Goal: Task Accomplishment & Management: Manage account settings

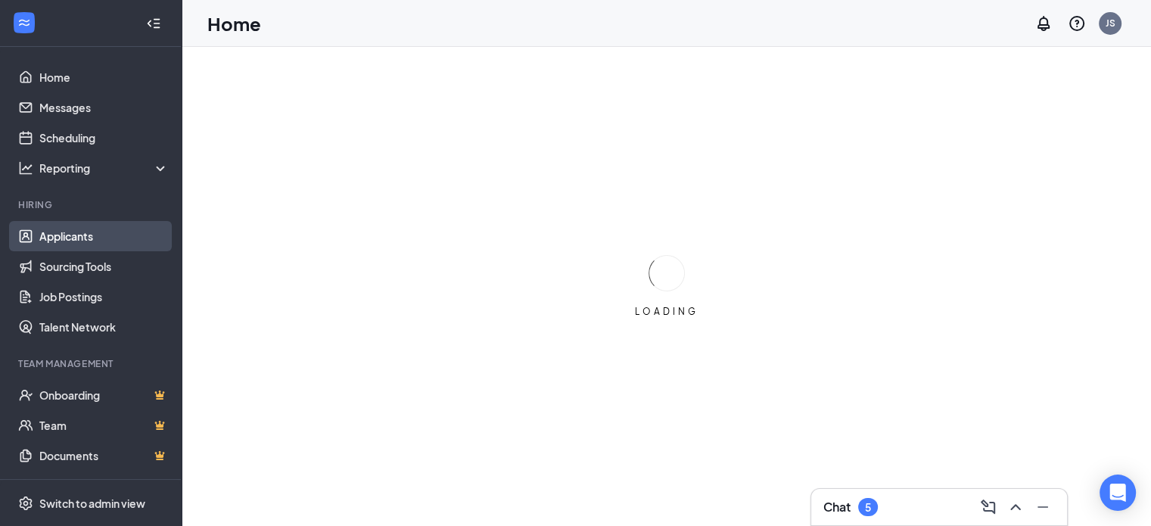
click at [82, 235] on link "Applicants" at bounding box center [103, 236] width 129 height 30
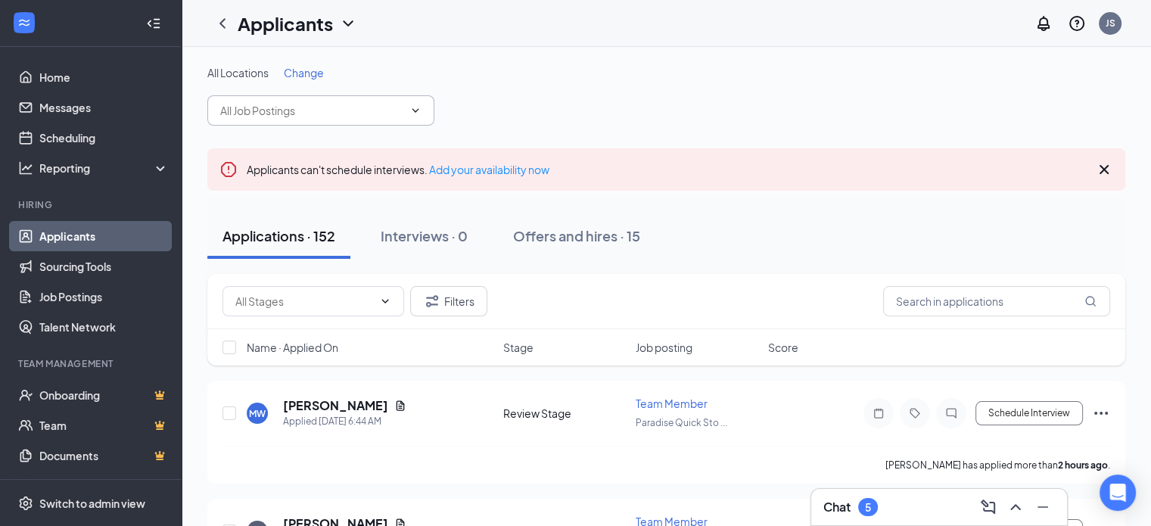
click at [325, 104] on input "text" at bounding box center [311, 110] width 183 height 17
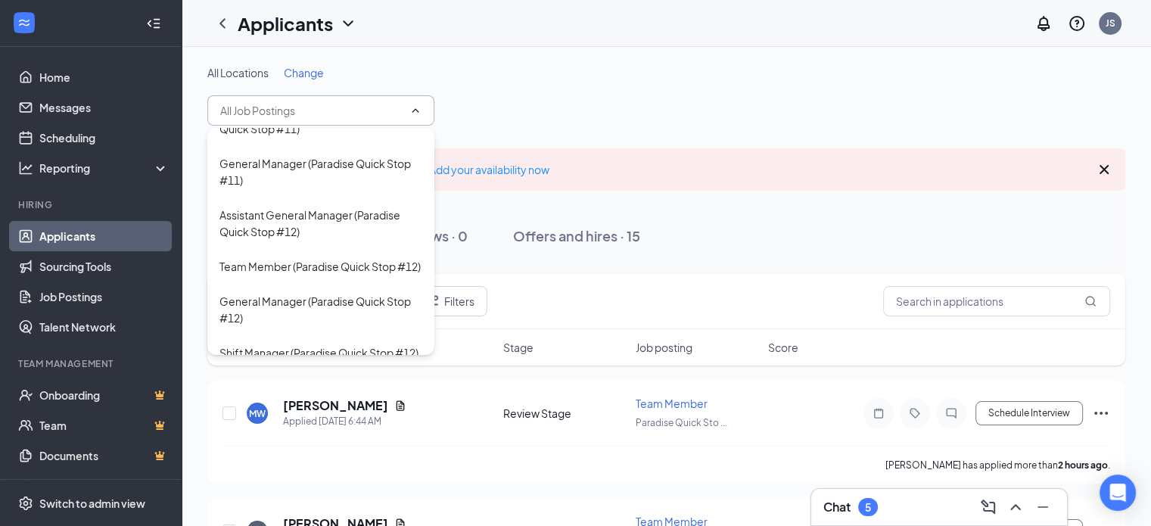
scroll to position [1211, 0]
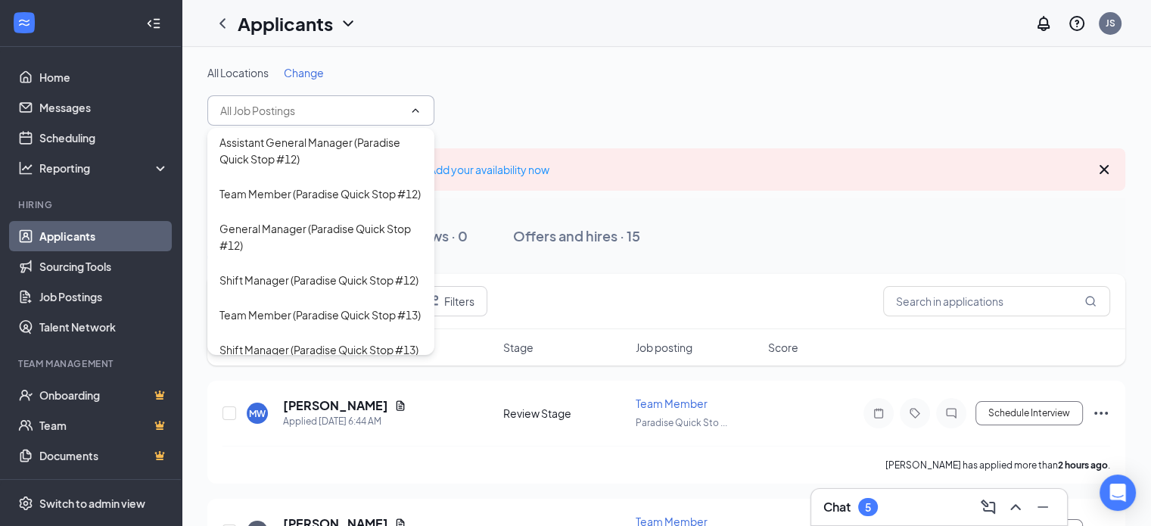
click at [323, 13] on div "Team Member (Paradise Quick Stop #11)" at bounding box center [319, 4] width 201 height 17
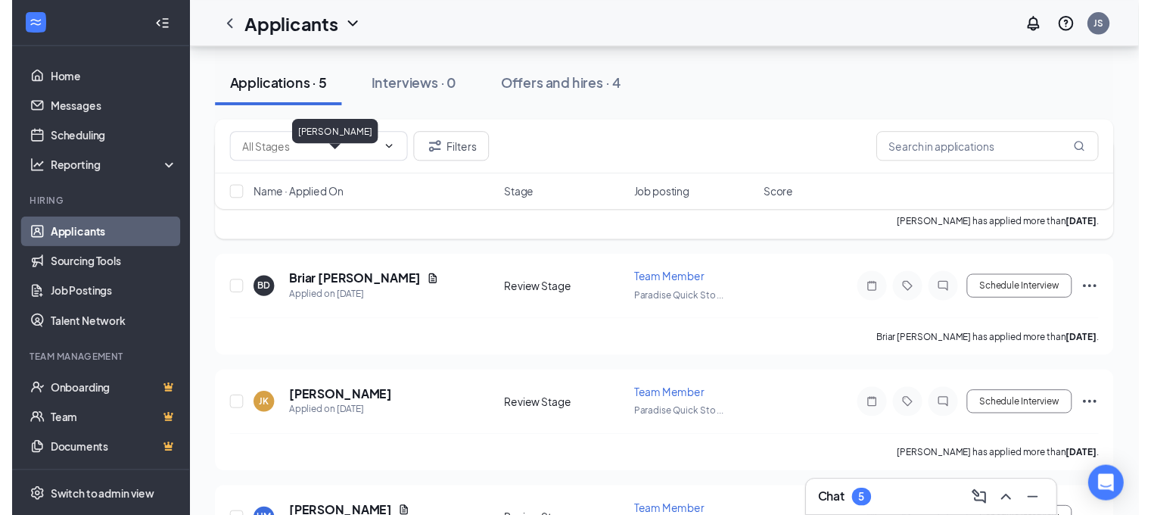
scroll to position [378, 0]
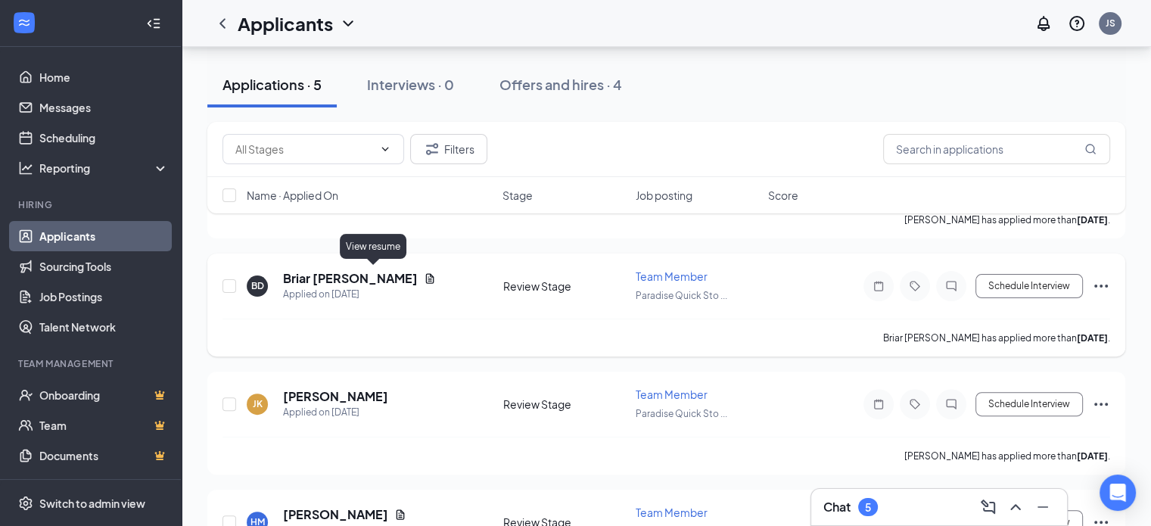
click at [424, 273] on icon "Document" at bounding box center [430, 278] width 12 height 12
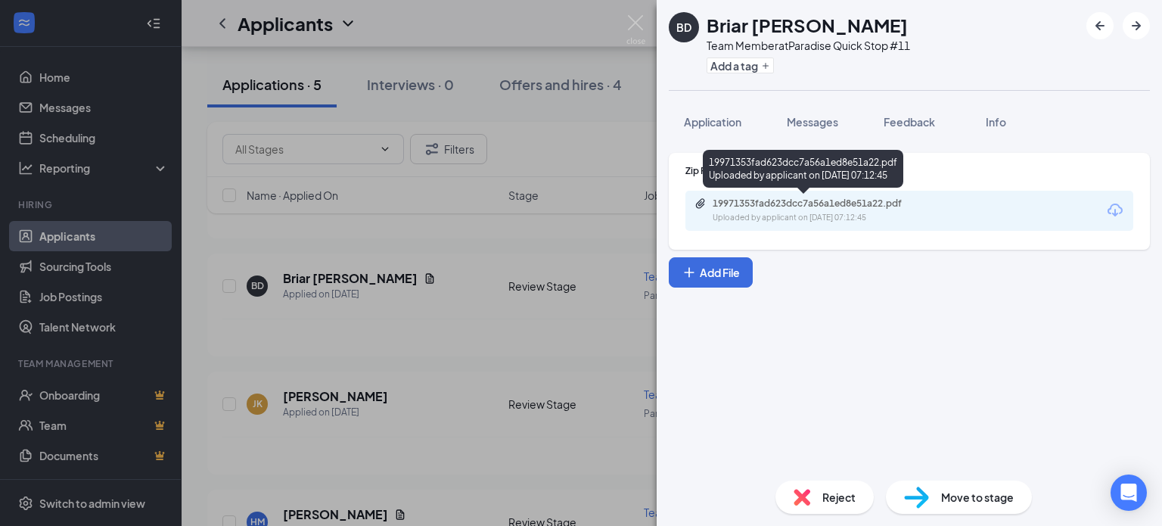
click at [850, 210] on div "19971353fad623dcc7a56a1ed8e51a22.pdf Uploaded by applicant on [DATE] 07:12:45" at bounding box center [817, 210] width 245 height 26
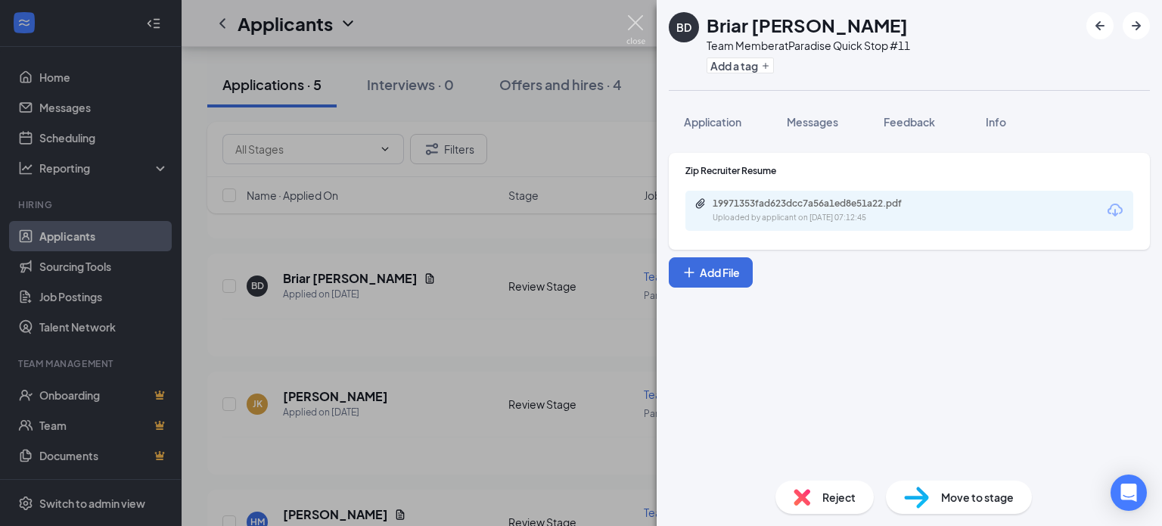
click at [641, 23] on img at bounding box center [636, 30] width 19 height 30
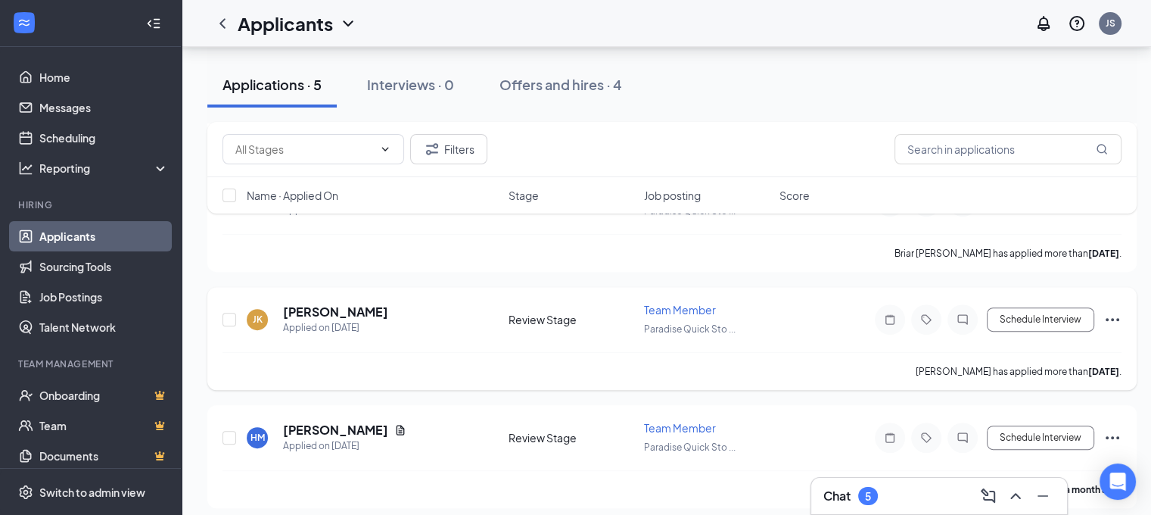
scroll to position [466, 0]
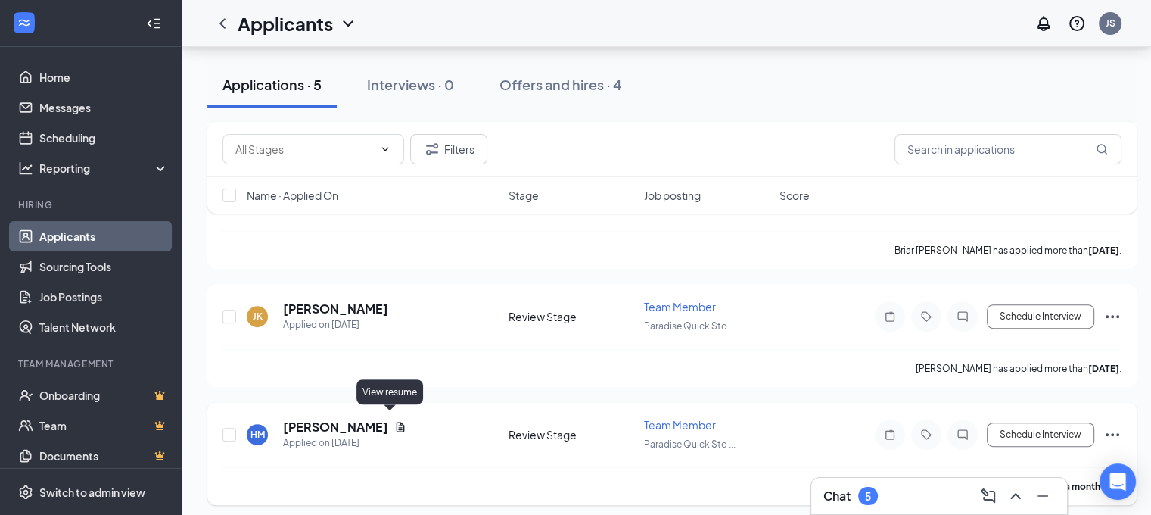
click at [396, 421] on icon "Document" at bounding box center [400, 426] width 8 height 10
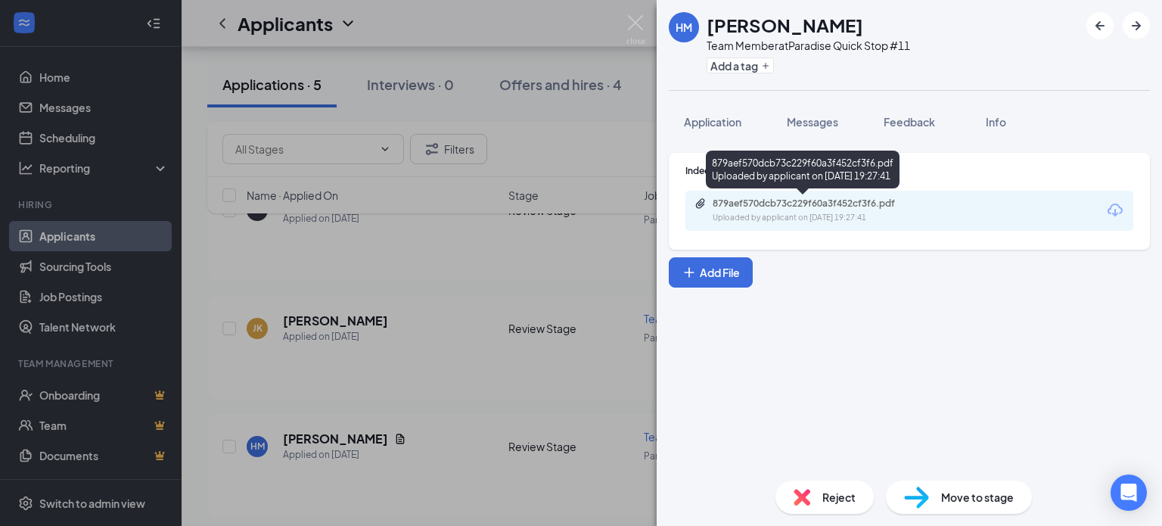
click at [835, 207] on div "879aef570dcb73c229f60a3f452cf3f6.pdf" at bounding box center [819, 203] width 212 height 12
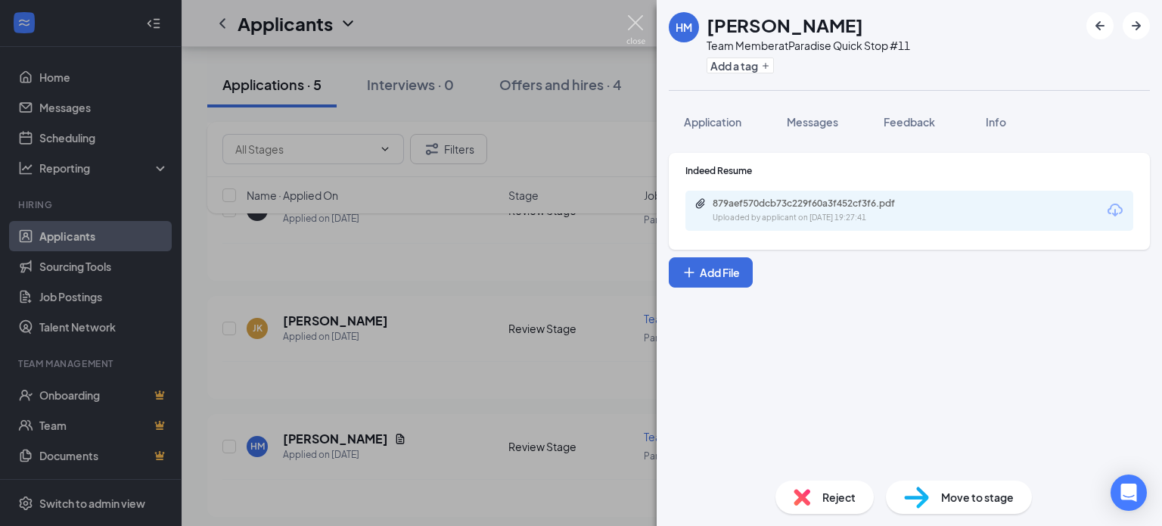
click at [636, 19] on img at bounding box center [636, 30] width 19 height 30
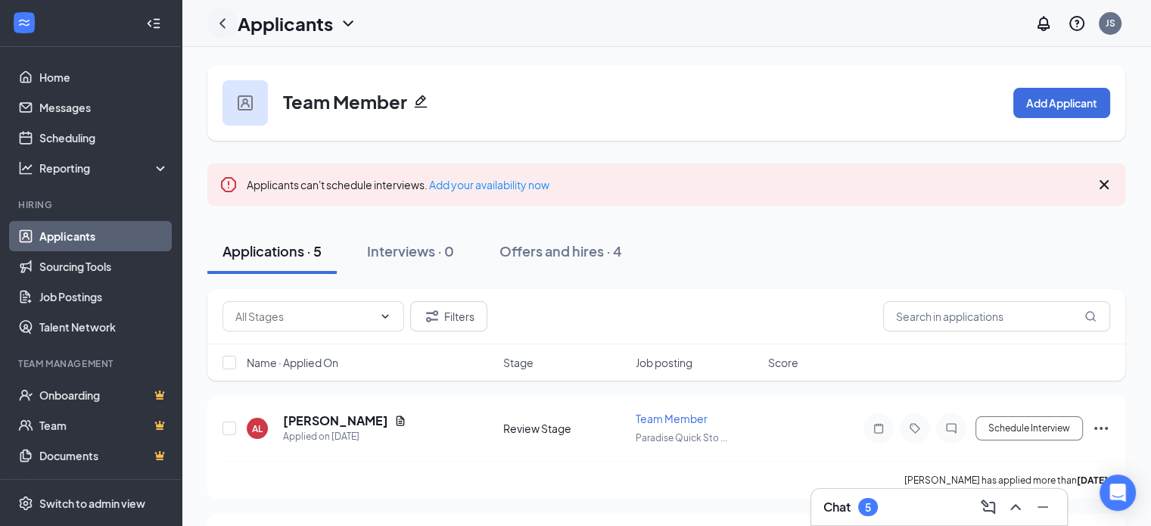
click at [219, 21] on icon "ChevronLeft" at bounding box center [222, 23] width 18 height 18
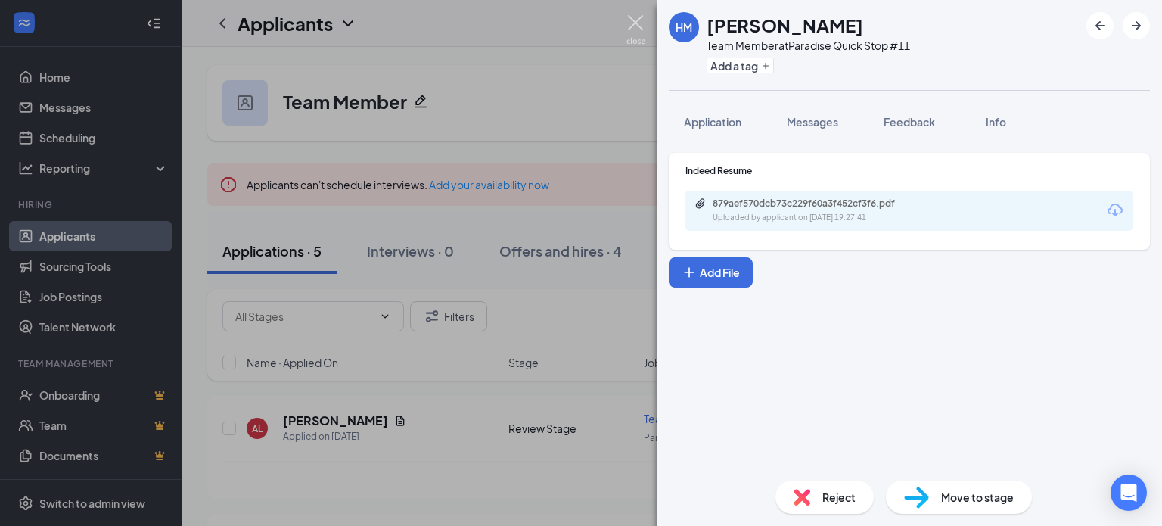
click at [627, 23] on img at bounding box center [636, 30] width 19 height 30
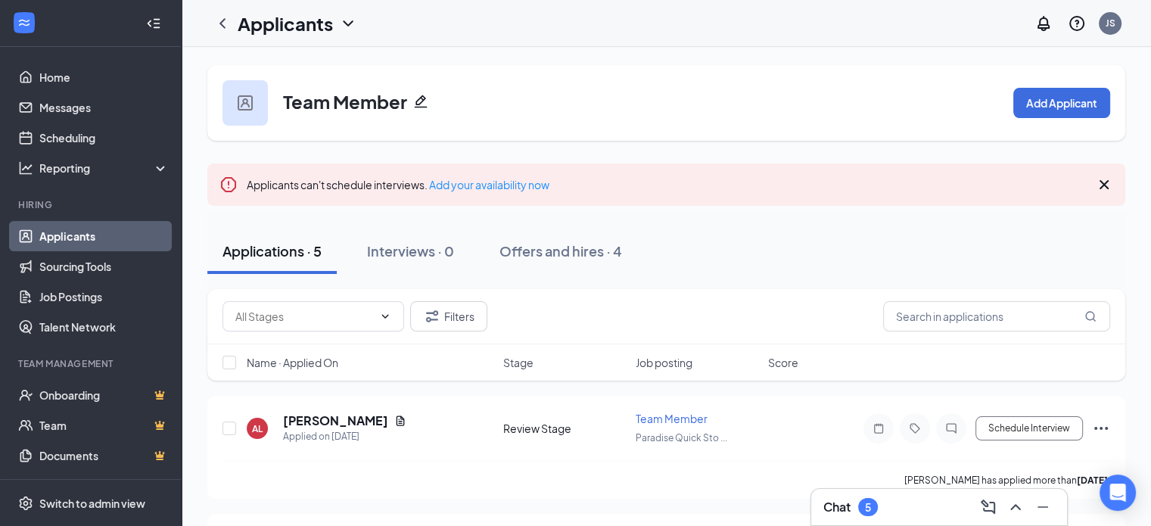
click at [79, 231] on link "Applicants" at bounding box center [103, 236] width 129 height 30
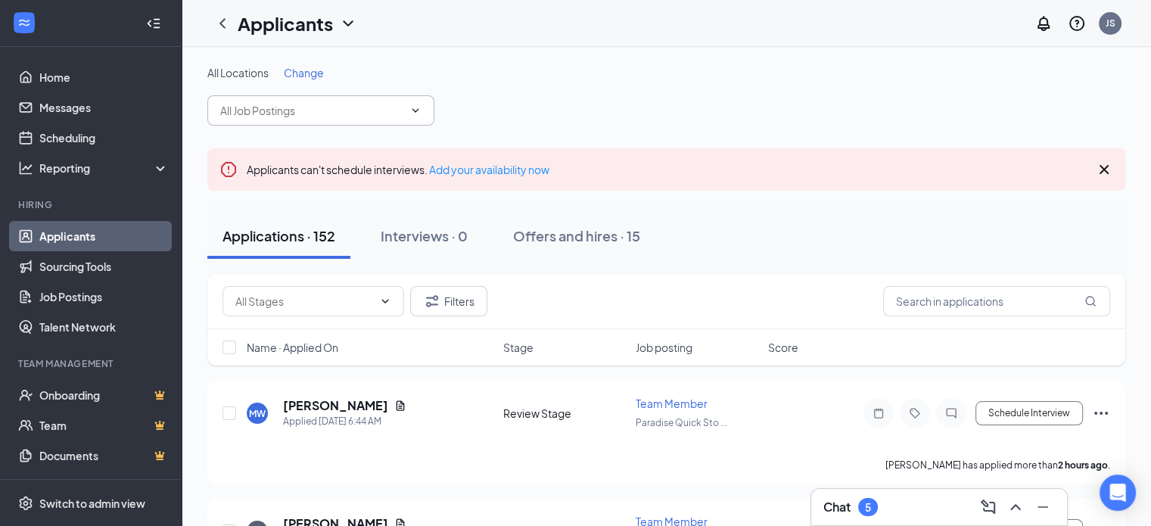
click at [306, 111] on input "text" at bounding box center [311, 110] width 183 height 17
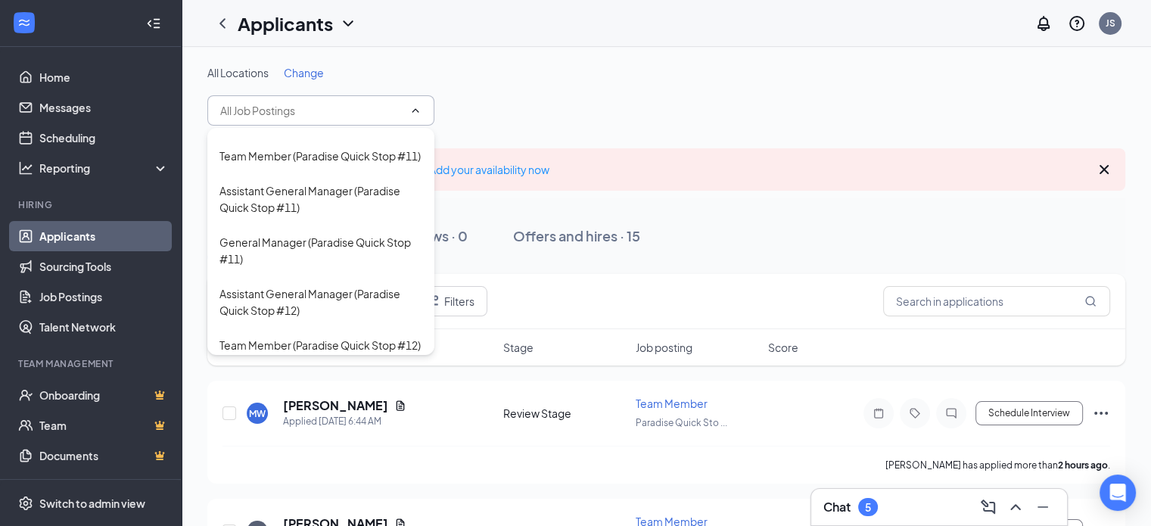
scroll to position [1135, 0]
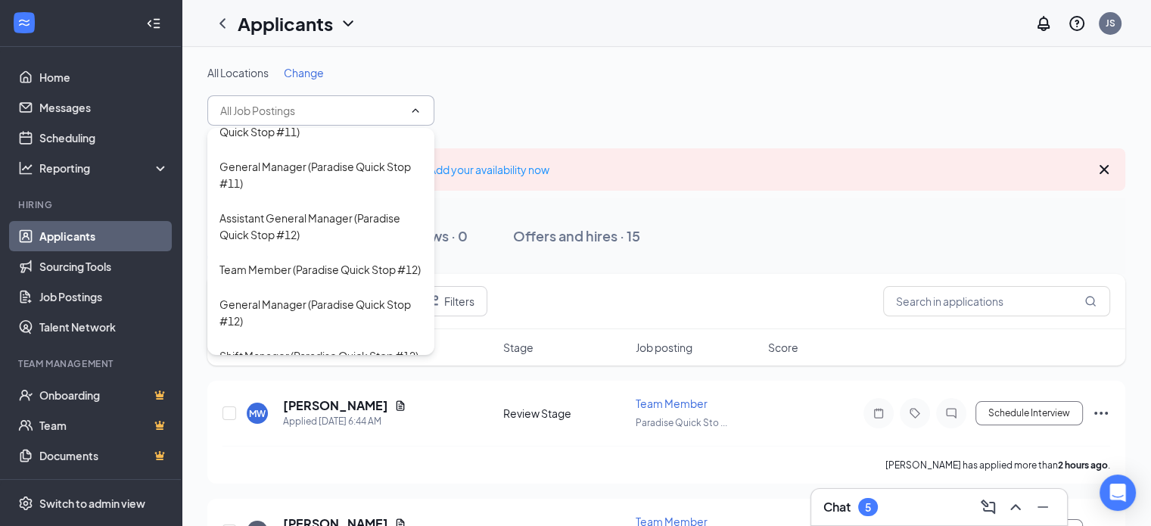
click at [331, 54] on div "Shift Manager (Paradise Quick Stop #11)" at bounding box center [318, 45] width 199 height 17
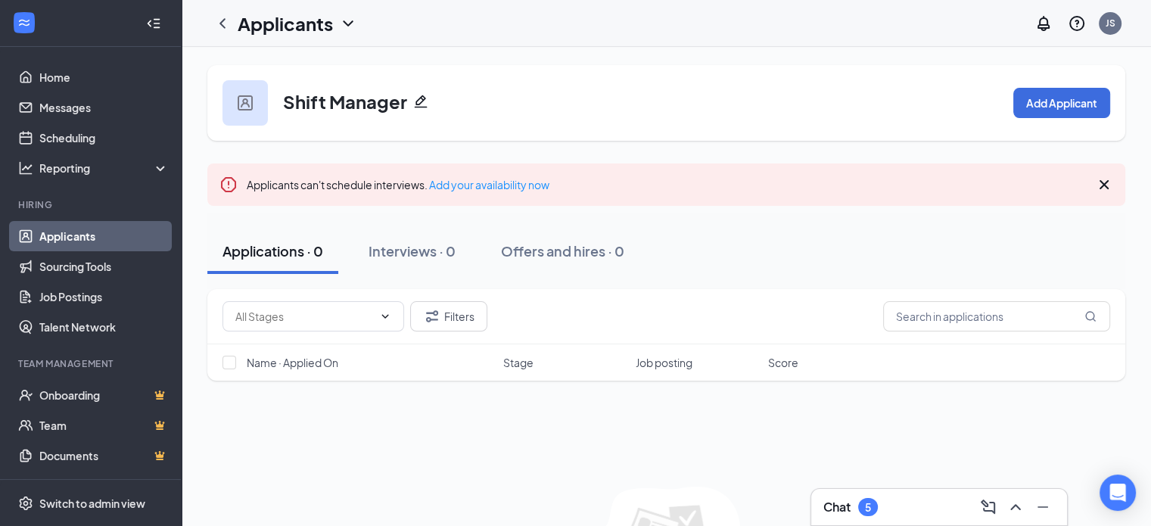
drag, startPoint x: 79, startPoint y: 232, endPoint x: 92, endPoint y: 232, distance: 13.6
click at [78, 232] on link "Applicants" at bounding box center [103, 236] width 129 height 30
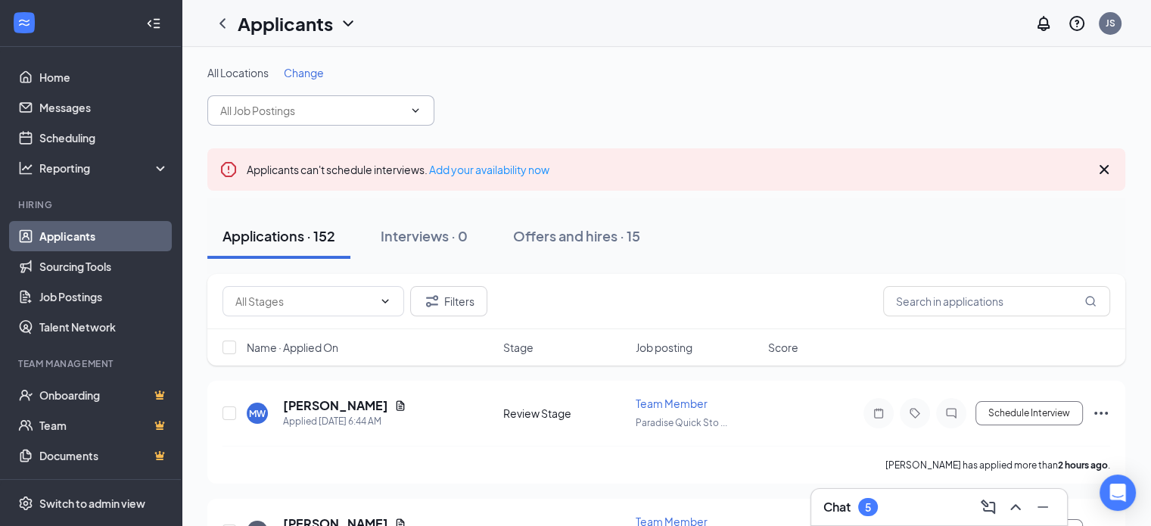
click at [322, 110] on input "text" at bounding box center [311, 110] width 183 height 17
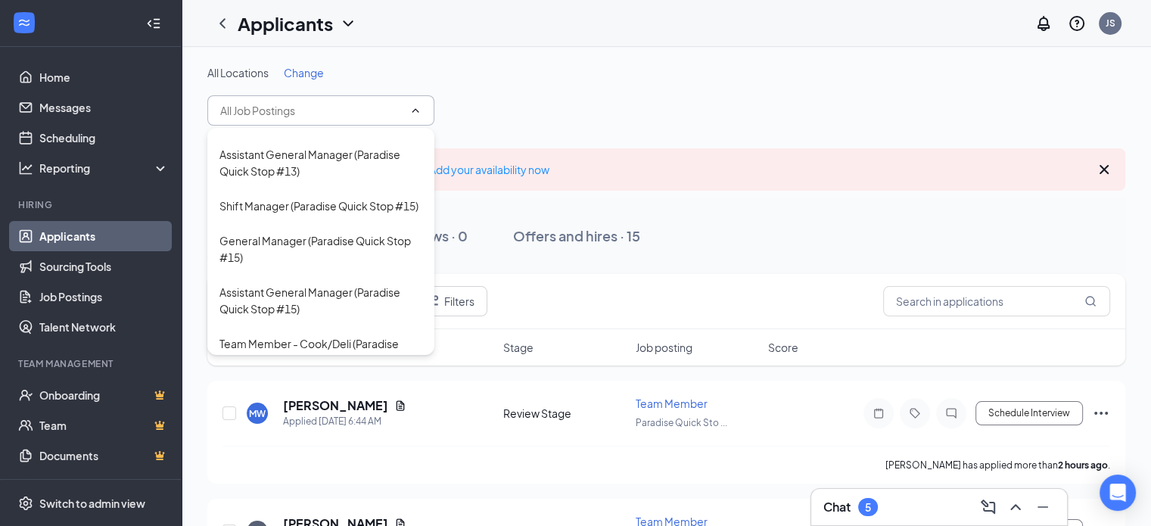
scroll to position [1513, 0]
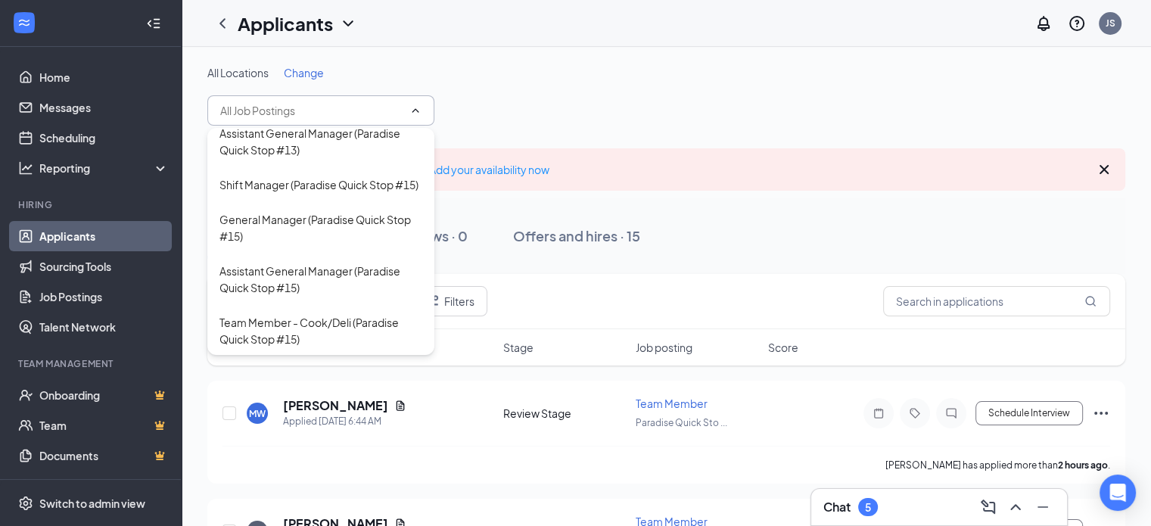
click at [336, 20] on div "Team Member (Paradise Quick Stop #13)" at bounding box center [319, 12] width 201 height 17
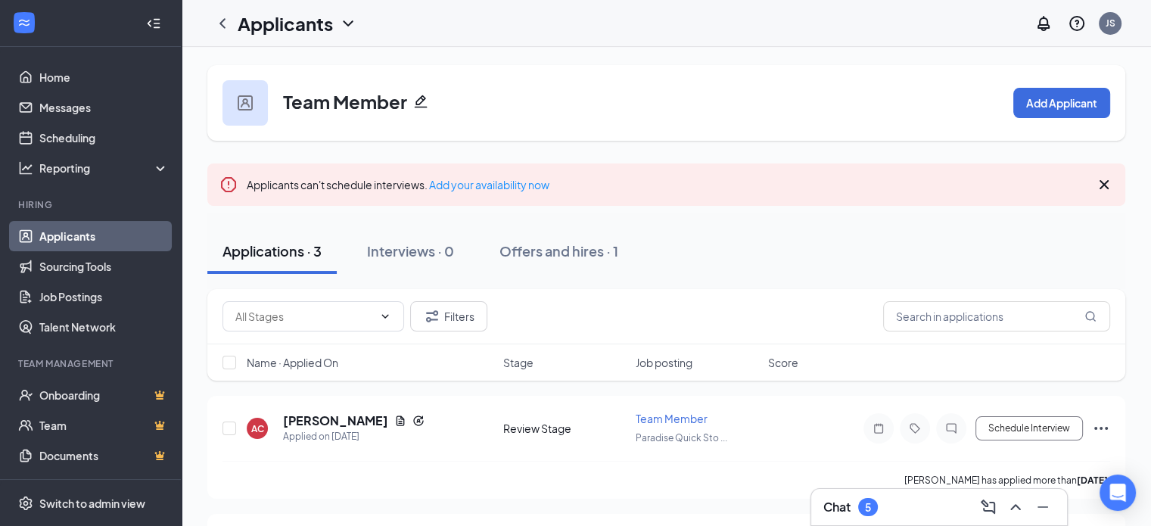
click at [57, 235] on link "Applicants" at bounding box center [103, 236] width 129 height 30
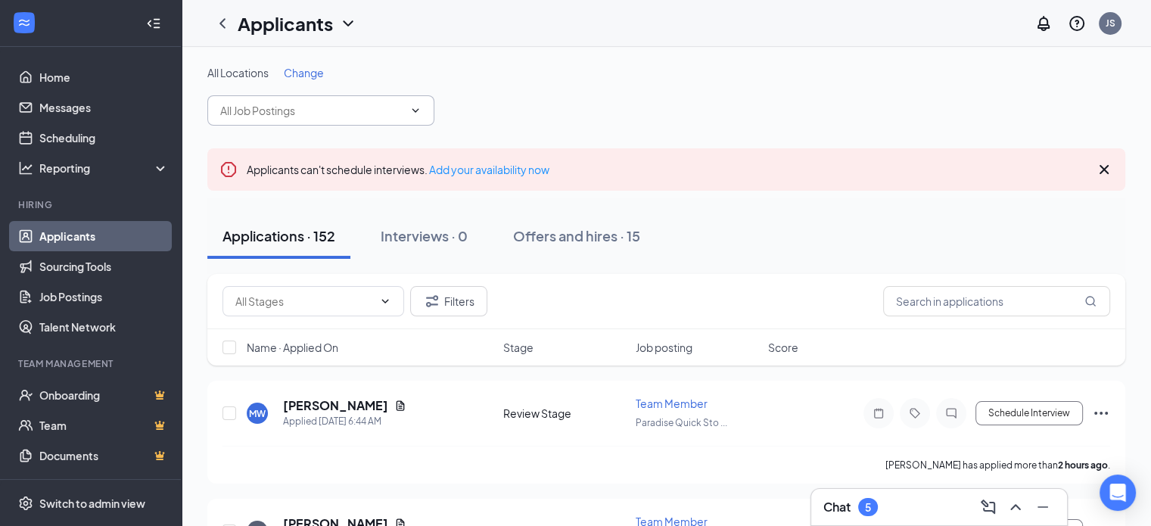
click at [342, 110] on input "text" at bounding box center [311, 110] width 183 height 17
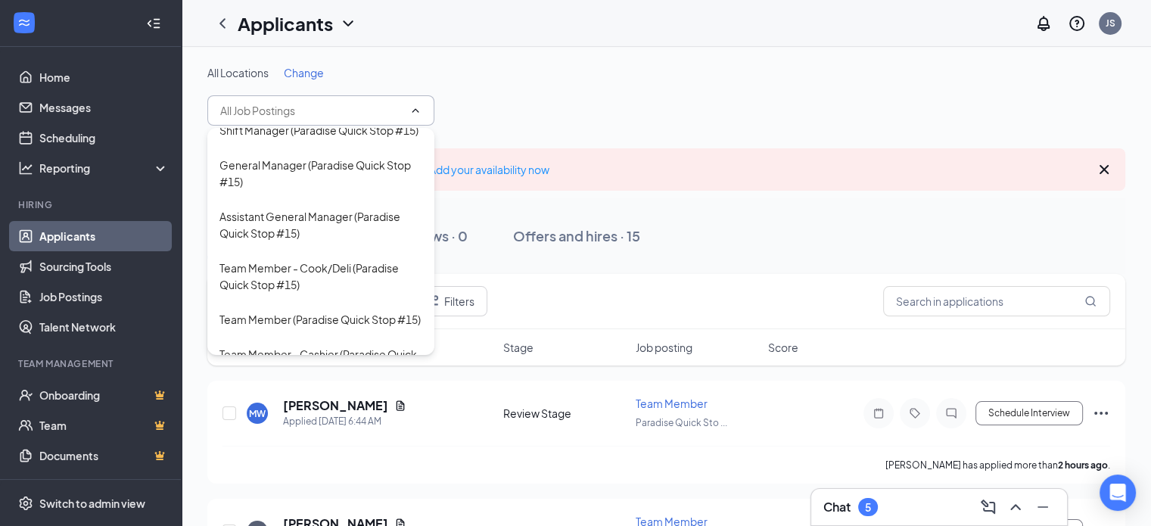
scroll to position [1589, 0]
